Goal: Transaction & Acquisition: Purchase product/service

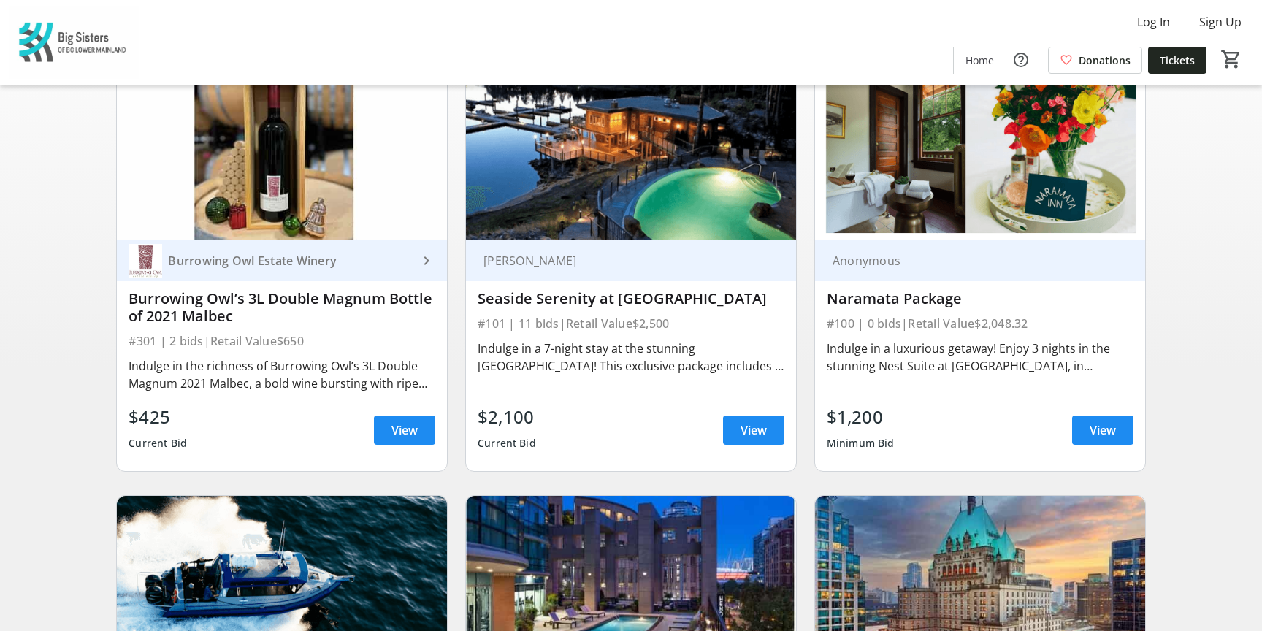
scroll to position [158, 0]
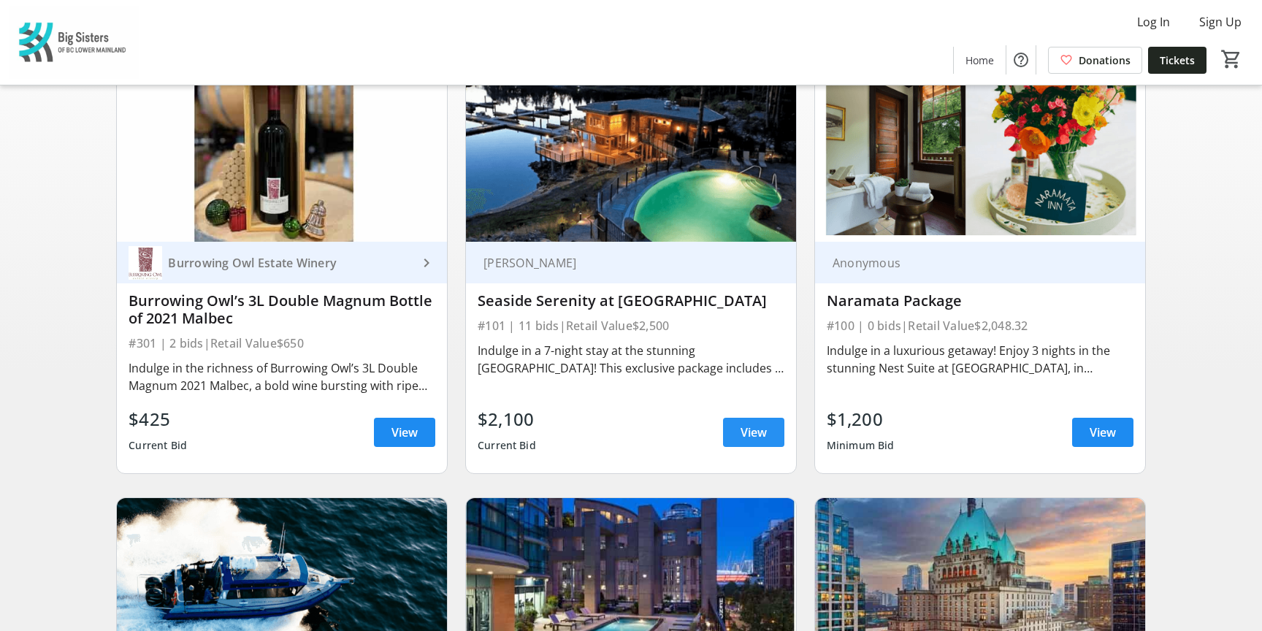
click at [739, 432] on span at bounding box center [753, 432] width 61 height 35
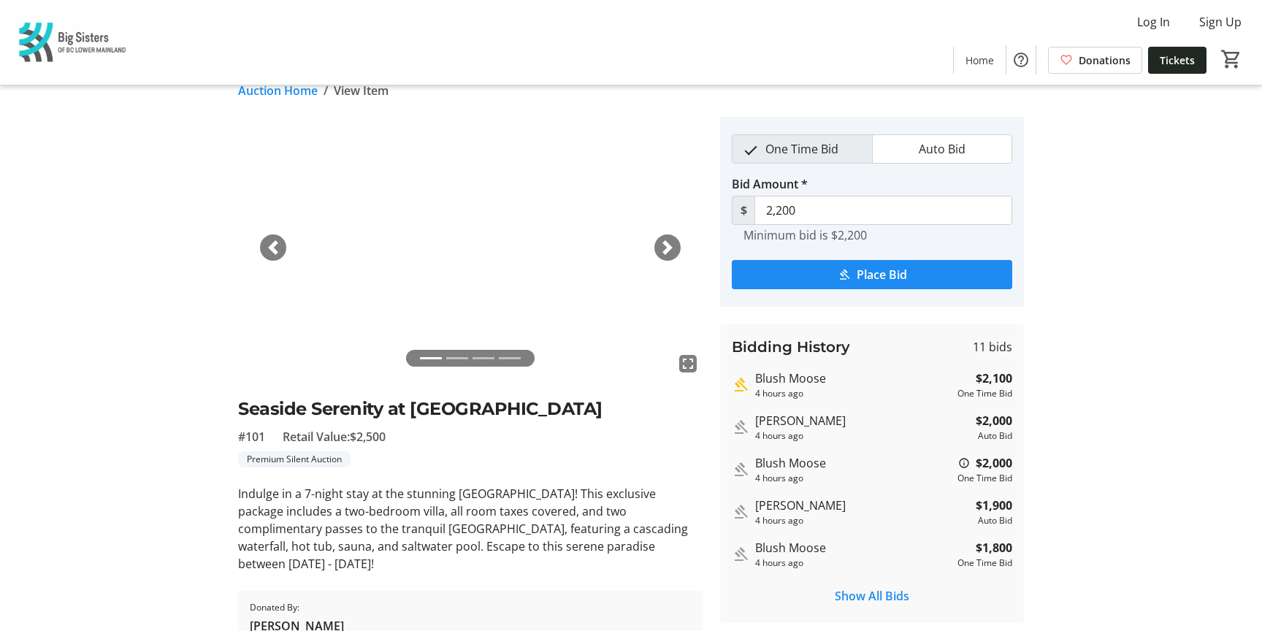
scroll to position [20, 0]
click at [662, 255] on span "button" at bounding box center [667, 249] width 15 height 15
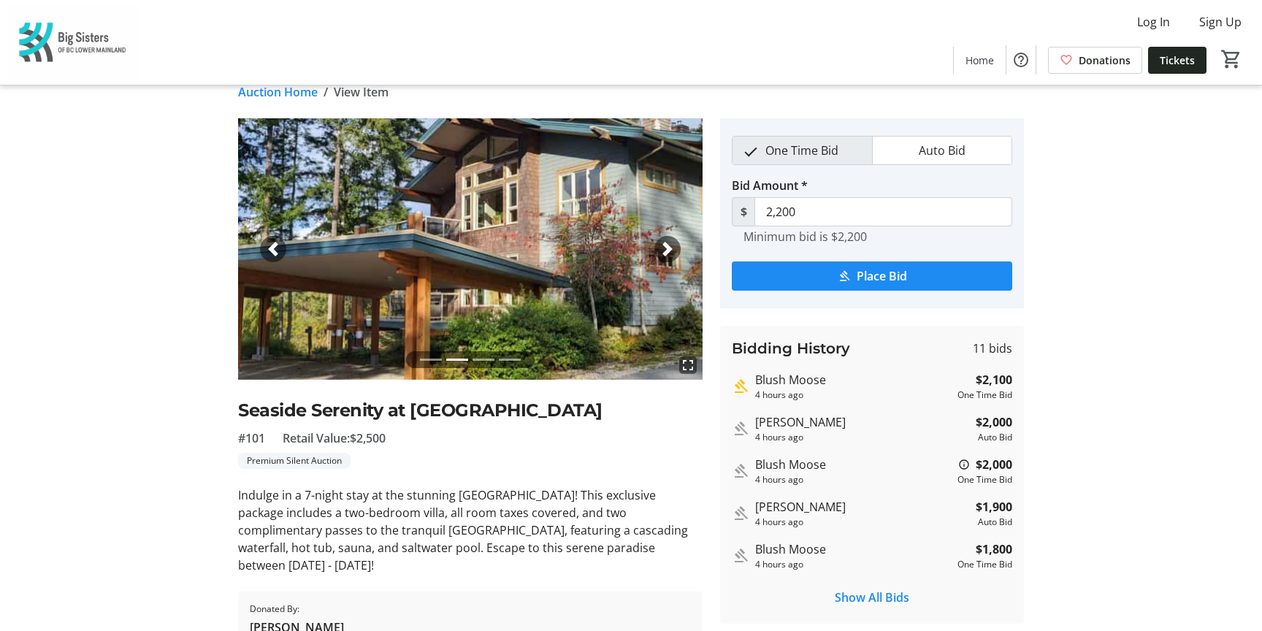
click at [662, 255] on span "button" at bounding box center [667, 249] width 15 height 15
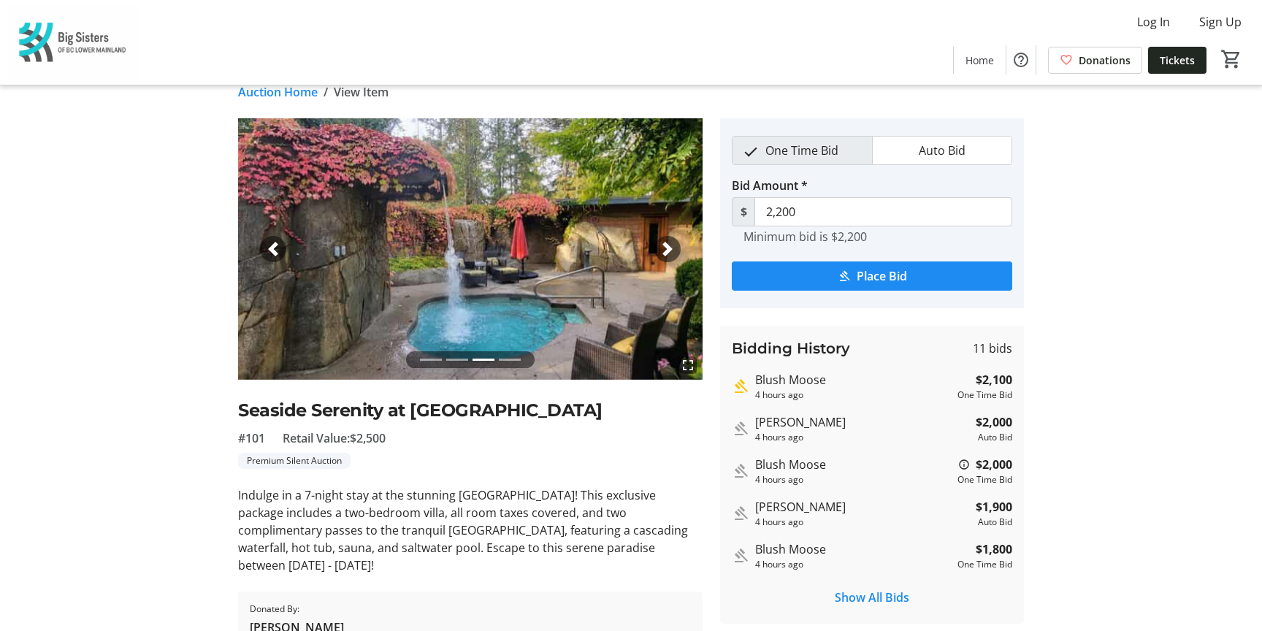
click at [662, 255] on span "button" at bounding box center [667, 249] width 15 height 15
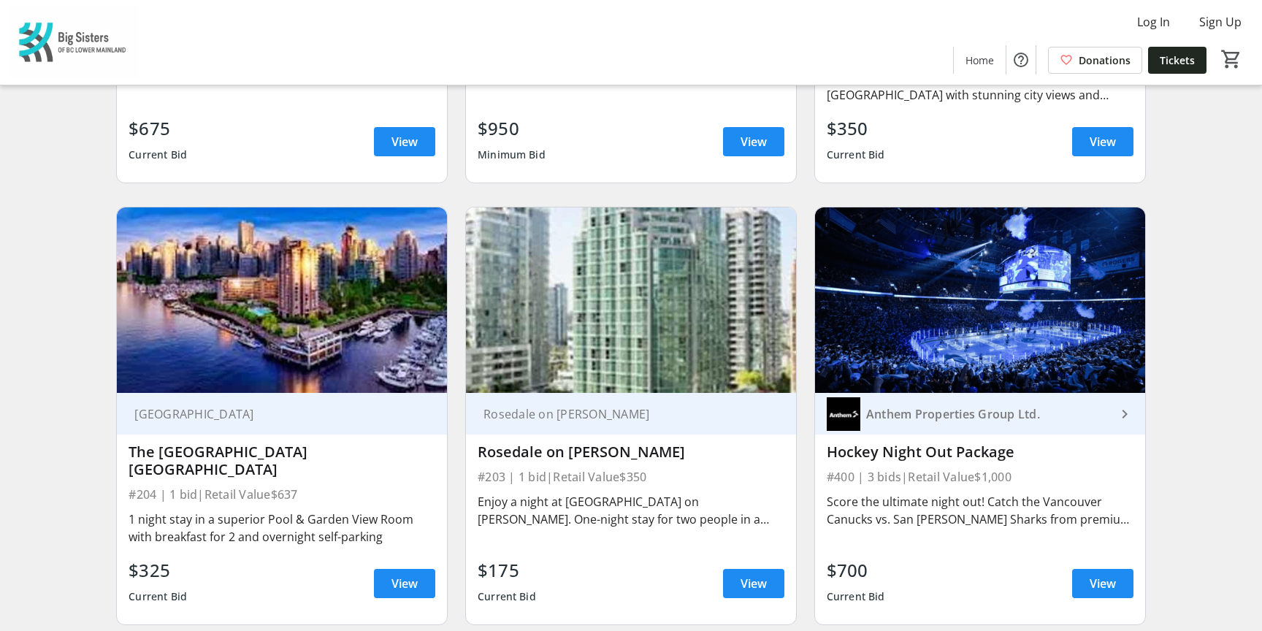
scroll to position [900, 0]
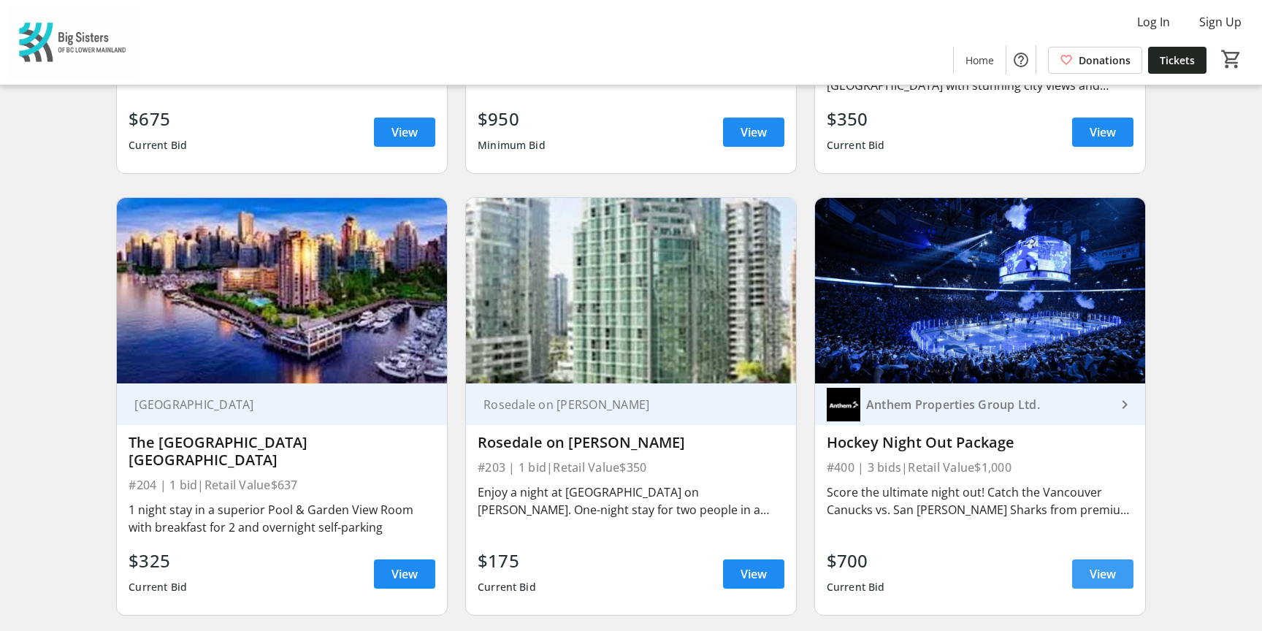
click at [1100, 556] on span at bounding box center [1102, 573] width 61 height 35
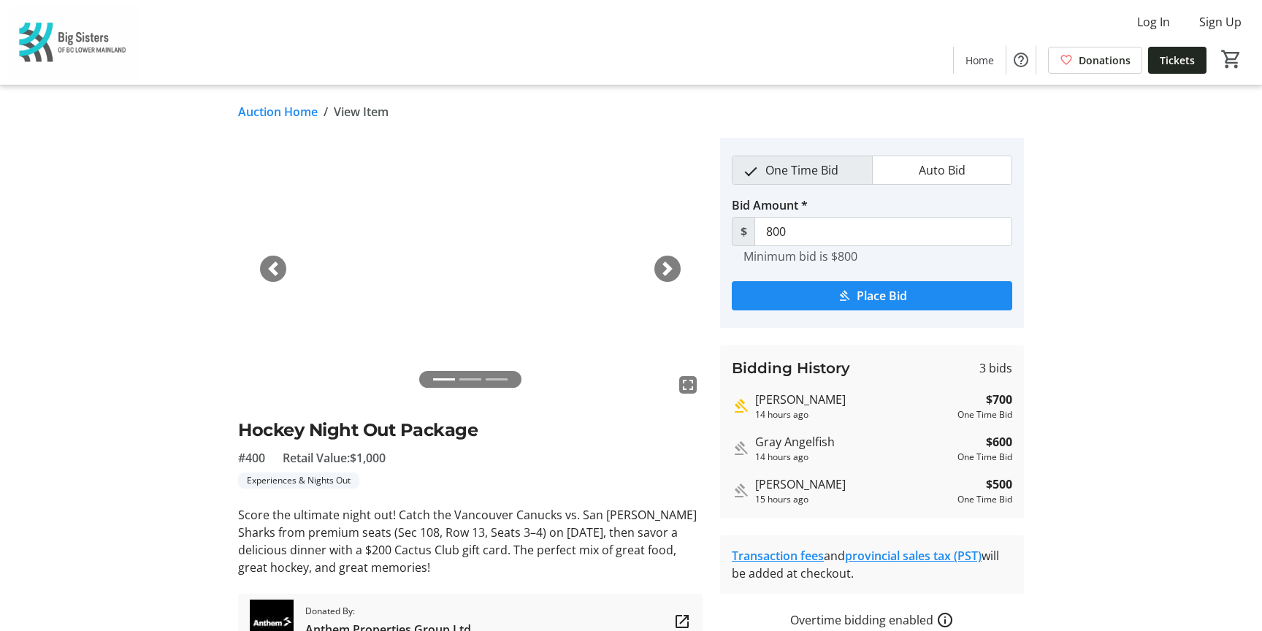
click at [666, 267] on span "button" at bounding box center [667, 268] width 15 height 15
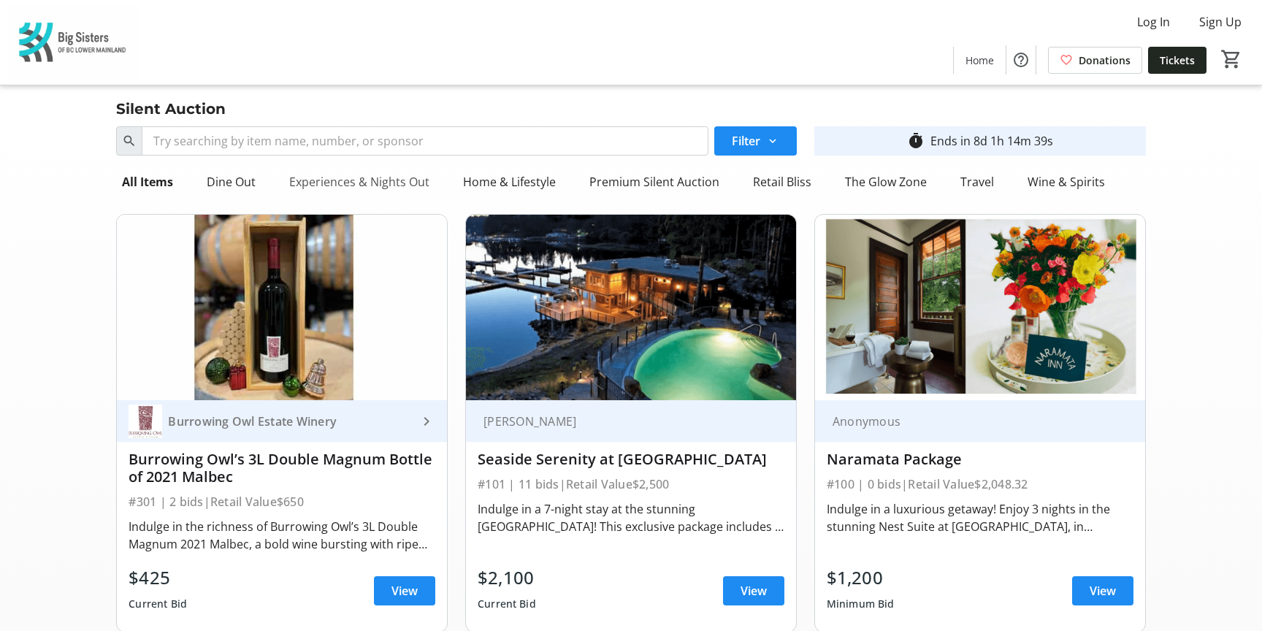
click at [345, 183] on div "Experiences & Nights Out" at bounding box center [359, 181] width 152 height 29
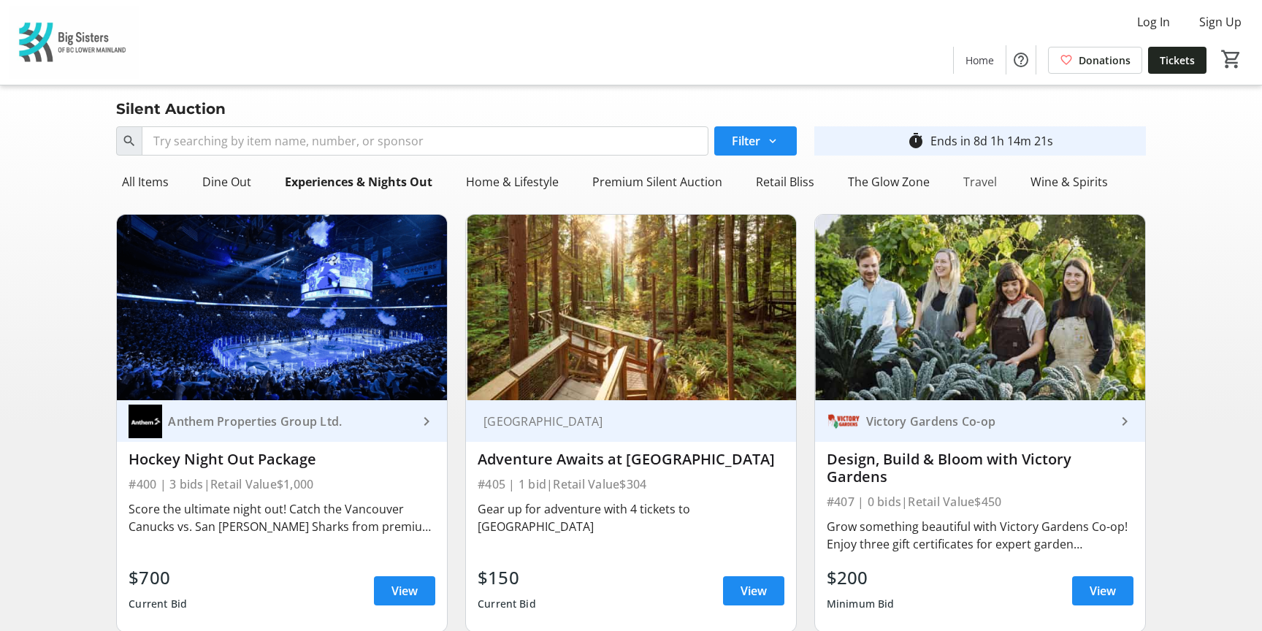
click at [973, 182] on div "Travel" at bounding box center [979, 181] width 45 height 29
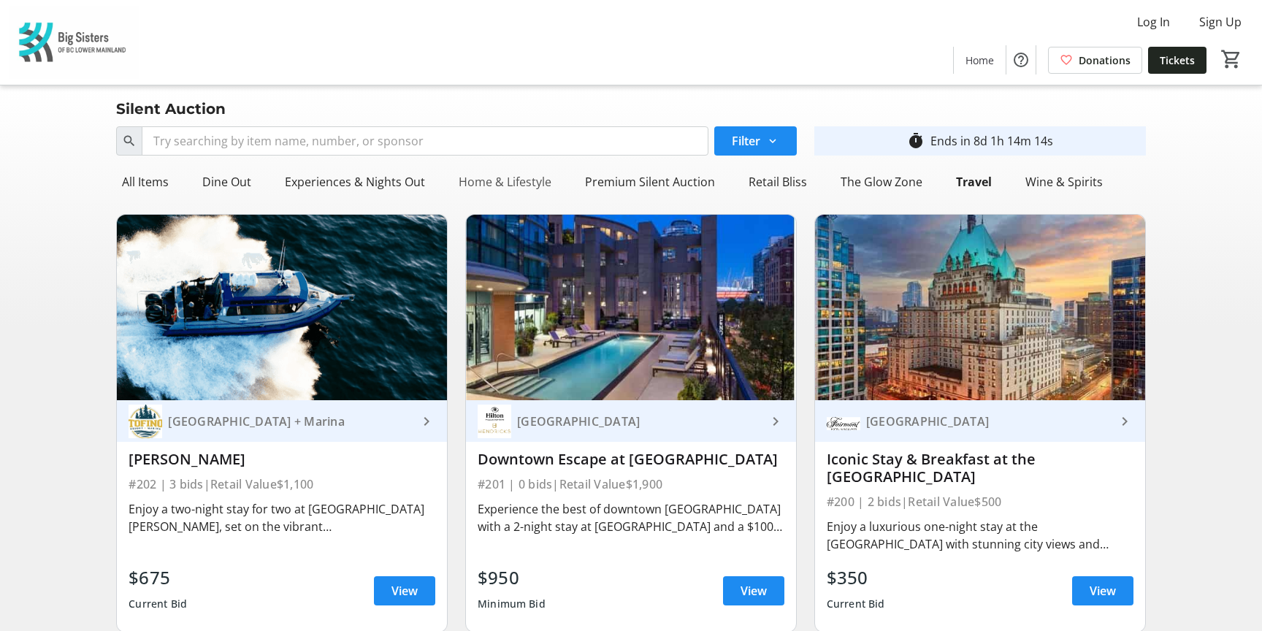
click at [472, 182] on div "Home & Lifestyle" at bounding box center [505, 181] width 104 height 29
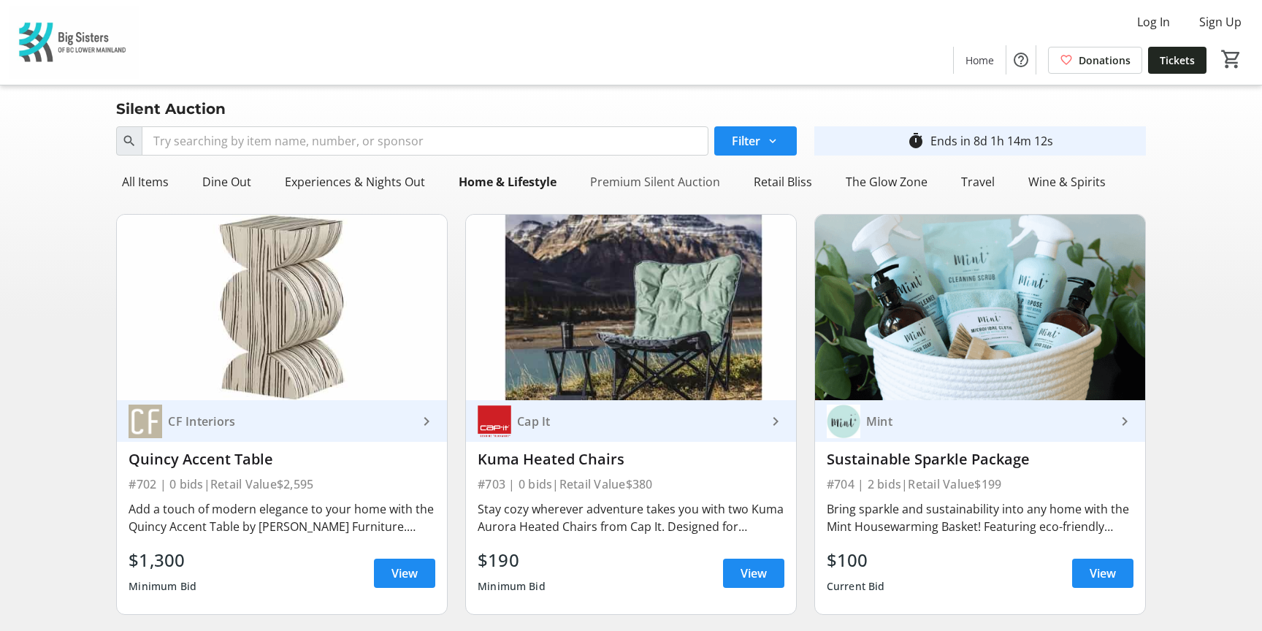
click at [611, 179] on div "Premium Silent Auction" at bounding box center [655, 181] width 142 height 29
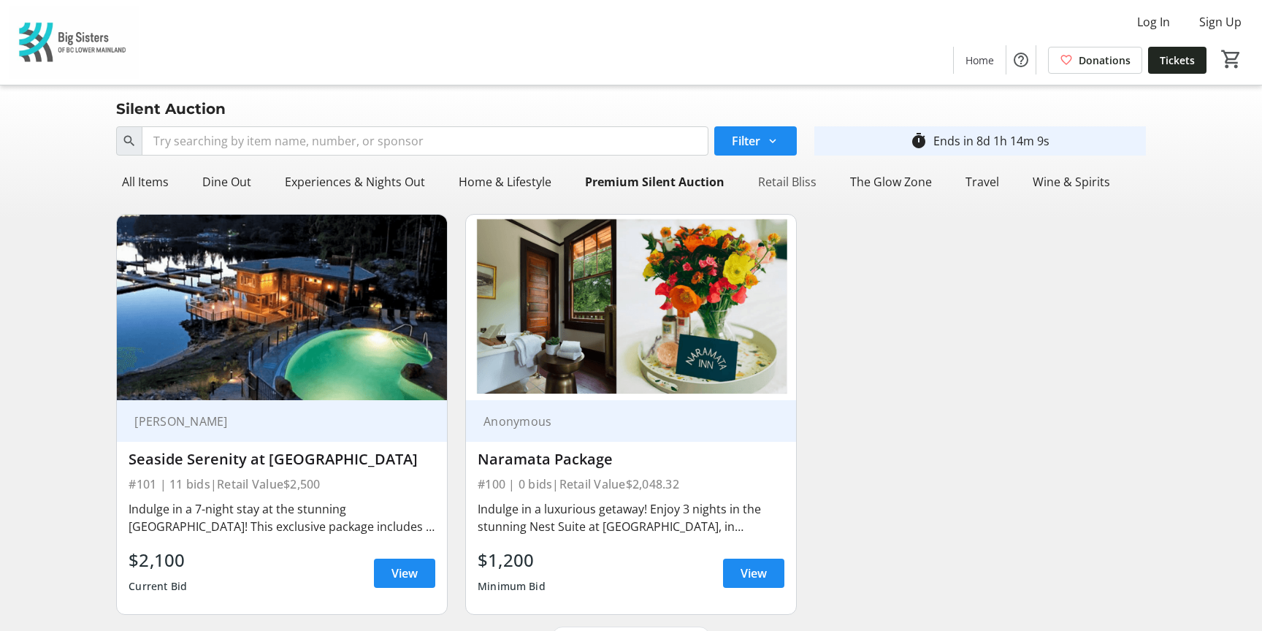
click at [761, 183] on div "Retail Bliss" at bounding box center [787, 181] width 70 height 29
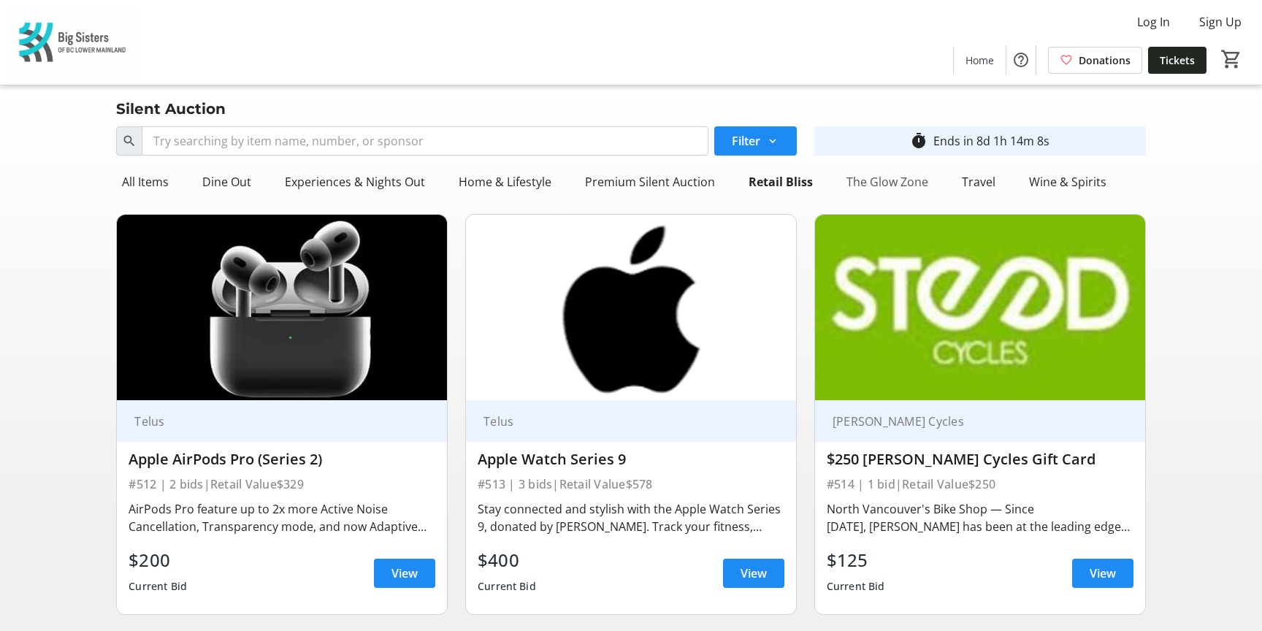
click at [887, 185] on div "The Glow Zone" at bounding box center [886, 181] width 93 height 29
